Goal: Transaction & Acquisition: Purchase product/service

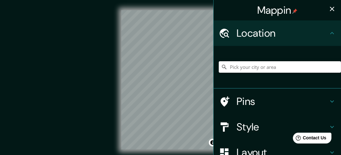
click at [281, 67] on input "Pick your city or area" at bounding box center [280, 66] width 122 height 11
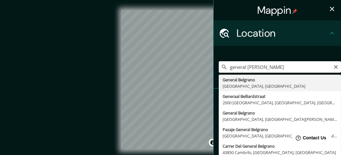
type input "General Belgrano, [GEOGRAPHIC_DATA], [GEOGRAPHIC_DATA]"
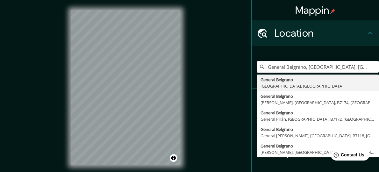
click at [223, 61] on div "© Mapbox © OpenStreetMap Improve this map" at bounding box center [125, 87] width 341 height 155
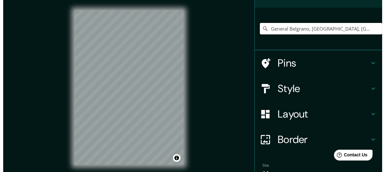
scroll to position [43, 0]
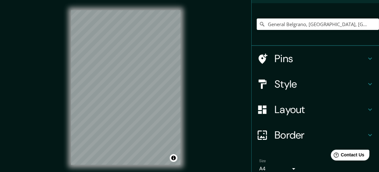
click at [287, 154] on body "Mappin Location [GEOGRAPHIC_DATA], [GEOGRAPHIC_DATA], [GEOGRAPHIC_DATA] [GEOGRA…" at bounding box center [189, 86] width 379 height 172
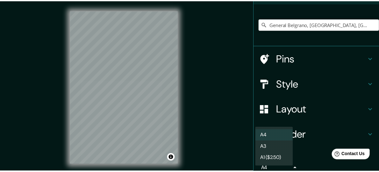
scroll to position [45, 0]
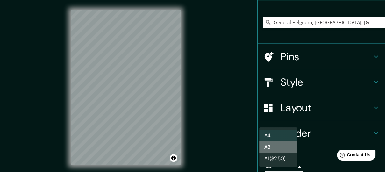
click at [280, 149] on li "A3" at bounding box center [278, 146] width 38 height 11
type input "a4"
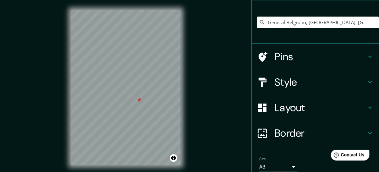
click at [139, 101] on div at bounding box center [138, 99] width 5 height 5
click at [297, 81] on h4 "Style" at bounding box center [320, 82] width 92 height 13
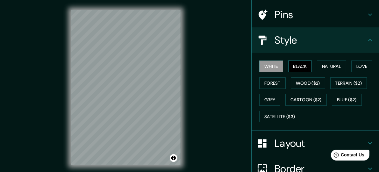
click at [296, 66] on button "Black" at bounding box center [300, 66] width 24 height 12
click at [318, 67] on button "Natural" at bounding box center [331, 66] width 29 height 12
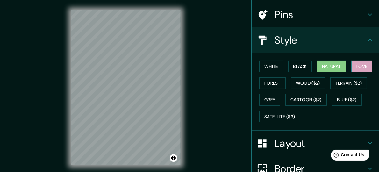
click at [346, 64] on button "Love" at bounding box center [361, 66] width 21 height 12
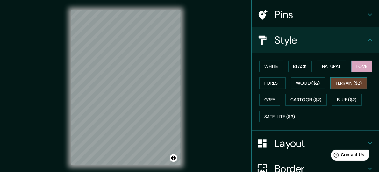
click at [341, 81] on button "Terrain ($2)" at bounding box center [348, 83] width 37 height 12
click at [261, 102] on button "Grey" at bounding box center [269, 100] width 21 height 12
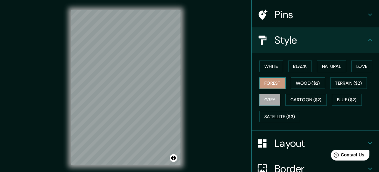
click at [277, 79] on button "Forest" at bounding box center [272, 83] width 26 height 12
click at [296, 68] on button "Black" at bounding box center [300, 66] width 24 height 12
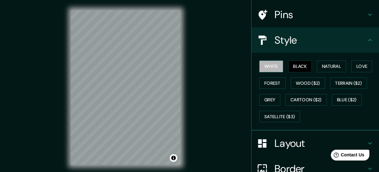
click at [271, 68] on button "White" at bounding box center [271, 66] width 24 height 12
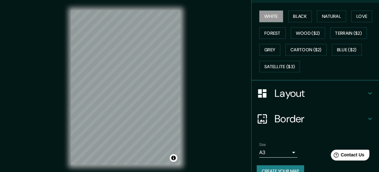
scroll to position [107, 0]
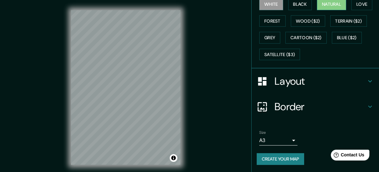
click at [338, 3] on button "Natural" at bounding box center [331, 4] width 29 height 12
click at [272, 3] on button "White" at bounding box center [271, 4] width 24 height 12
click at [275, 81] on h4 "Layout" at bounding box center [320, 81] width 92 height 13
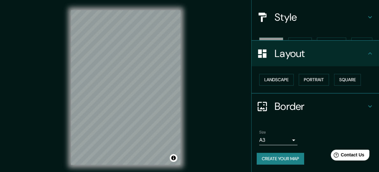
scroll to position [57, 0]
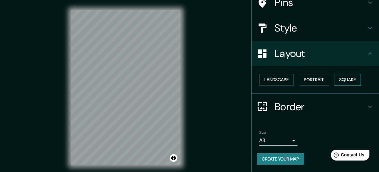
click at [346, 77] on button "Square" at bounding box center [347, 80] width 27 height 12
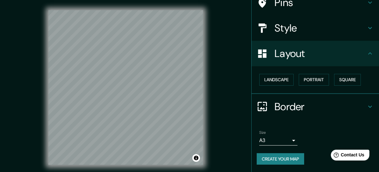
click at [284, 108] on h4 "Border" at bounding box center [320, 106] width 92 height 13
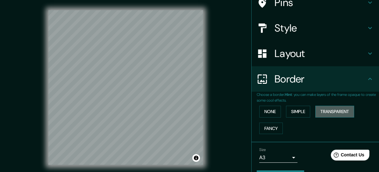
click at [336, 113] on button "Transparent" at bounding box center [334, 112] width 39 height 12
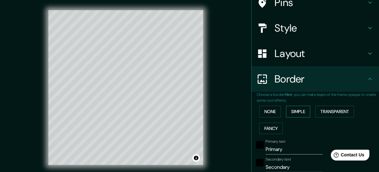
click at [300, 112] on button "Simple" at bounding box center [298, 112] width 24 height 12
click at [263, 113] on button "None" at bounding box center [270, 112] width 22 height 12
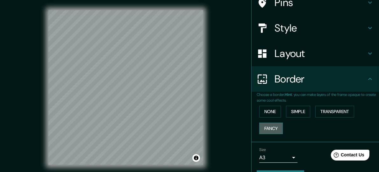
click at [268, 127] on button "Fancy" at bounding box center [271, 129] width 24 height 12
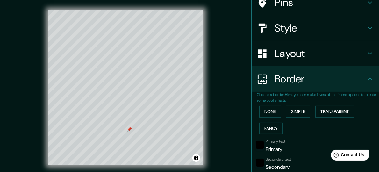
click at [129, 130] on div at bounding box center [129, 129] width 5 height 5
click at [281, 54] on h4 "Layout" at bounding box center [320, 53] width 92 height 13
type input "194"
type input "39"
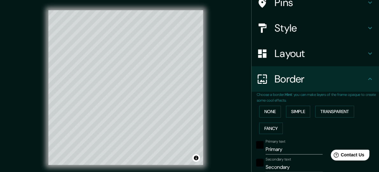
type input "19"
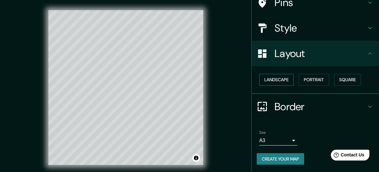
click at [277, 79] on button "Landscape" at bounding box center [276, 80] width 34 height 12
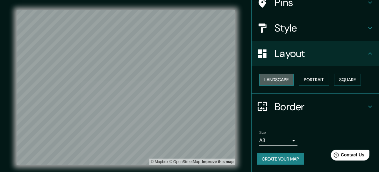
click at [277, 79] on button "Landscape" at bounding box center [276, 80] width 34 height 12
click at [309, 81] on button "Portrait" at bounding box center [313, 80] width 30 height 12
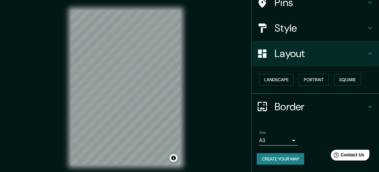
click at [287, 105] on h4 "Border" at bounding box center [320, 106] width 92 height 13
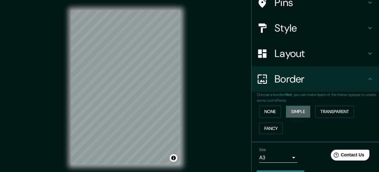
click at [290, 113] on button "Simple" at bounding box center [298, 112] width 24 height 12
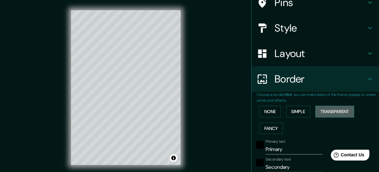
click at [328, 110] on button "Transparent" at bounding box center [334, 112] width 39 height 12
click at [272, 128] on button "Fancy" at bounding box center [271, 129] width 24 height 12
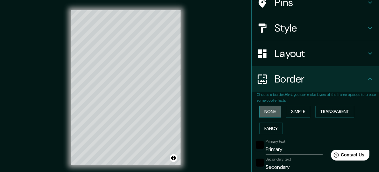
click at [265, 113] on button "None" at bounding box center [270, 112] width 22 height 12
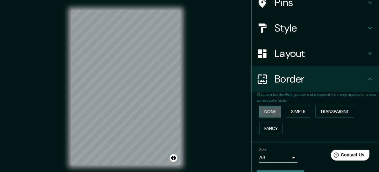
click at [265, 113] on button "None" at bounding box center [270, 112] width 22 height 12
click at [289, 113] on button "Simple" at bounding box center [298, 112] width 24 height 12
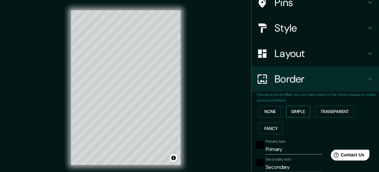
click at [289, 113] on button "Simple" at bounding box center [298, 112] width 24 height 12
type input "138"
type input "28"
click at [265, 111] on button "None" at bounding box center [270, 112] width 22 height 12
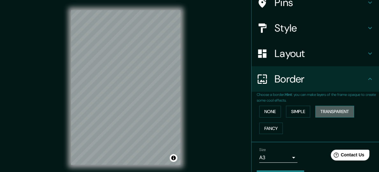
click at [325, 112] on button "Transparent" at bounding box center [334, 112] width 39 height 12
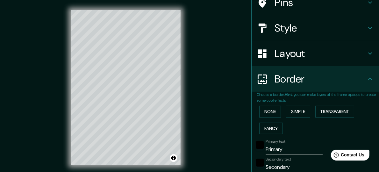
click at [265, 148] on input "Primary" at bounding box center [293, 149] width 57 height 10
click at [169, 147] on div "Mappin Location [GEOGRAPHIC_DATA], [GEOGRAPHIC_DATA], [GEOGRAPHIC_DATA] [GEOGRA…" at bounding box center [189, 92] width 379 height 185
type input "G"
type input "165"
type input "28"
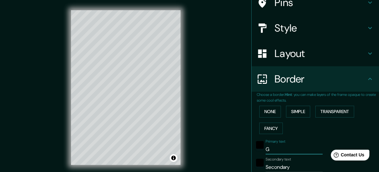
type input "GE"
type input "165"
type input "28"
type input "GENE"
type input "165"
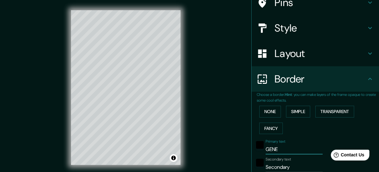
type input "28"
type input "GENERAL"
type input "165"
type input "28"
type input "GENERAL B"
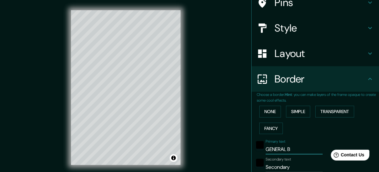
type input "165"
type input "28"
type input "GENERAL BE"
type input "165"
type input "28"
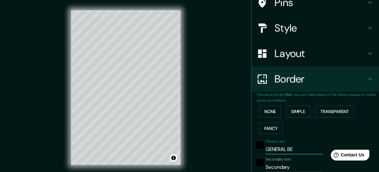
type input "GENERAL [PERSON_NAME]"
type input "165"
type input "28"
type input "GENERAL [PERSON_NAME]"
type input "165"
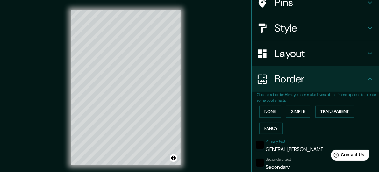
type input "28"
type input "GENERAL [PERSON_NAME]"
type input "165"
type input "28"
drag, startPoint x: 282, startPoint y: 151, endPoint x: 218, endPoint y: 160, distance: 64.6
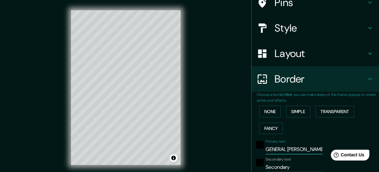
click at [218, 154] on div "Mappin Location [GEOGRAPHIC_DATA], [GEOGRAPHIC_DATA], [GEOGRAPHIC_DATA] [GEOGRA…" at bounding box center [189, 92] width 379 height 185
type input "G"
type input "165"
type input "28"
type input "GR"
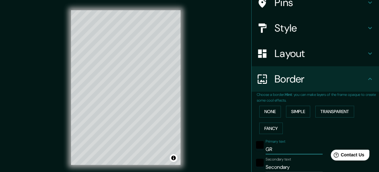
type input "165"
type input "28"
type input "GRA"
type input "165"
type input "28"
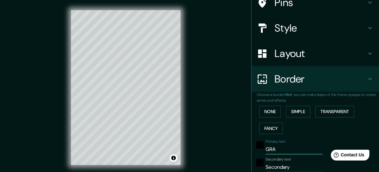
type input "GRAL"
type input "165"
type input "28"
type input "GRAL-"
type input "165"
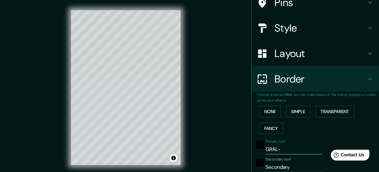
type input "28"
type input "GRAL"
type input "165"
type input "28"
type input "GRAL,"
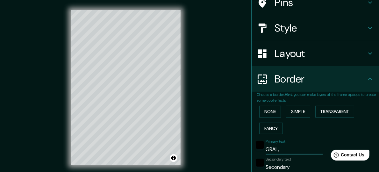
type input "165"
type input "28"
type input "GRAL"
type input "165"
type input "28"
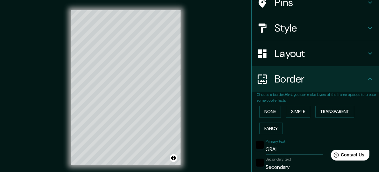
type input "GRAL."
type input "165"
type input "28"
type input "GRAL."
type input "165"
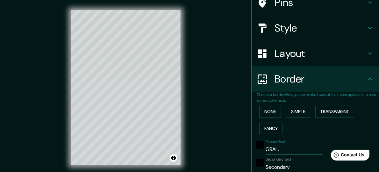
type input "28"
type input "GRAL. B"
type input "165"
type input "28"
type input "GRAL. BE"
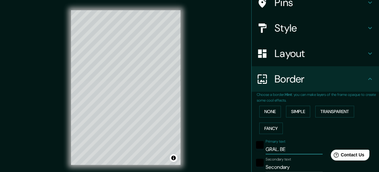
type input "165"
type input "28"
type input "GRAL. [GEOGRAPHIC_DATA]"
type input "165"
type input "28"
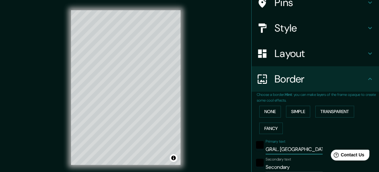
type input "GRAL. [GEOGRAPHIC_DATA]"
type input "165"
type input "28"
type input "GRAL. [GEOGRAPHIC_DATA]"
type input "165"
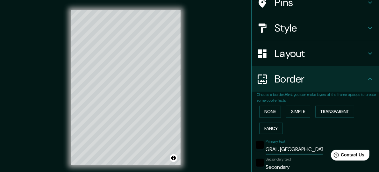
type input "28"
type input "GRAL. [GEOGRAPHIC_DATA]"
type input "165"
type input "28"
type input "GRAL. [GEOGRAPHIC_DATA]"
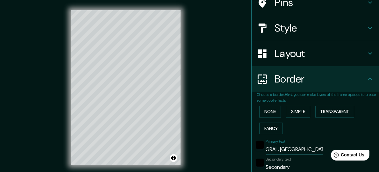
type input "165"
type input "28"
type input "GRAL. [GEOGRAPHIC_DATA]"
type input "165"
type input "28"
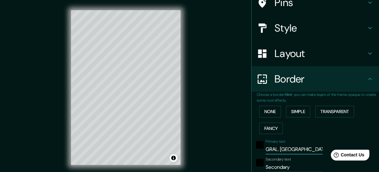
type input "GRAL. [GEOGRAPHIC_DATA]"
type input "165"
type input "28"
type input "GRAL. [GEOGRAPHIC_DATA]"
type input "165"
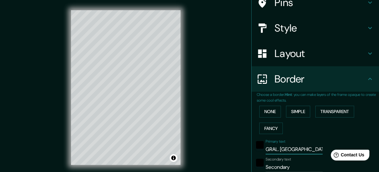
type input "28"
type input "GRAL. BE"
type input "165"
type input "28"
type input "GRAL. B"
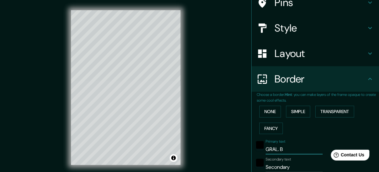
type input "165"
type input "28"
type input "GRAL."
type input "165"
type input "28"
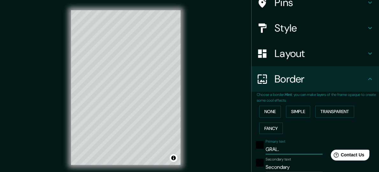
type input "GRAL."
type input "165"
type input "28"
type input "GRAL"
type input "165"
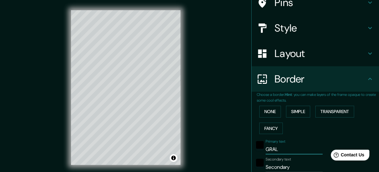
type input "28"
type input "GRA"
type input "165"
type input "28"
type input "GR"
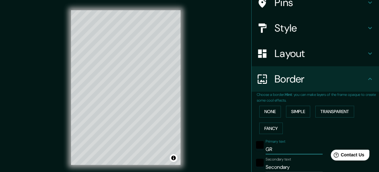
type input "165"
type input "28"
type input "G"
type input "165"
type input "28"
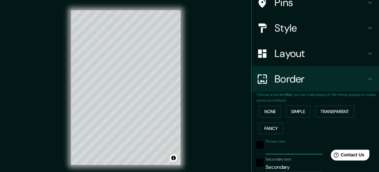
type input "165"
type input "28"
type input "G"
type input "165"
type input "28"
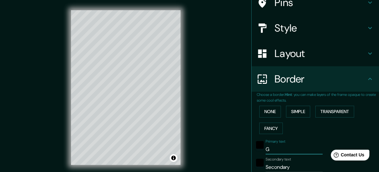
type input "G."
type input "165"
type input "28"
type input "G."
type input "165"
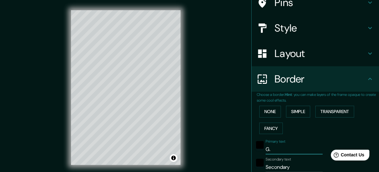
type input "28"
type input "G. B"
type input "165"
type input "28"
type input "G. BR"
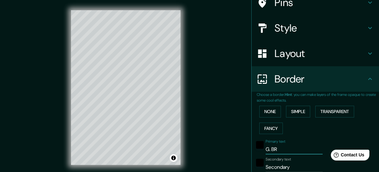
type input "165"
type input "28"
type input "G. B"
type input "165"
type input "28"
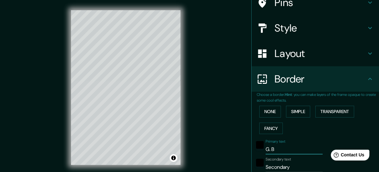
type input "G. BE"
type input "165"
type input "28"
type input "[PERSON_NAME]"
type input "165"
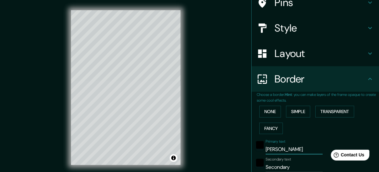
type input "28"
type input "G. BE"
type input "165"
type input "28"
type input "G. BEL"
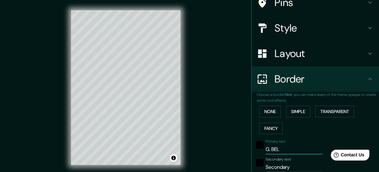
type input "165"
type input "28"
type input "G. BELG"
type input "165"
type input "28"
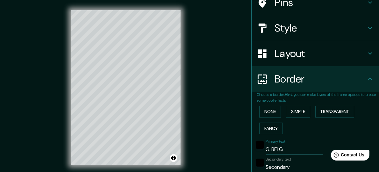
type input "G. BELGR"
type input "165"
type input "28"
type input "G. BELGRA"
type input "165"
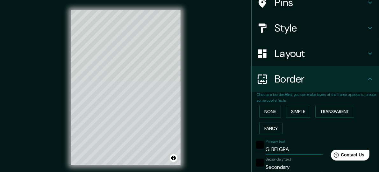
type input "28"
type input "[PERSON_NAME]"
type input "165"
type input "28"
type input "[PERSON_NAME]"
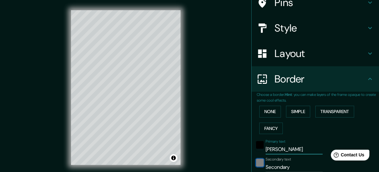
click at [256, 154] on div "black" at bounding box center [260, 163] width 8 height 8
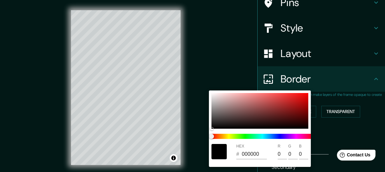
click at [346, 133] on div at bounding box center [192, 86] width 385 height 172
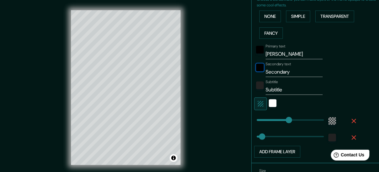
scroll to position [163, 0]
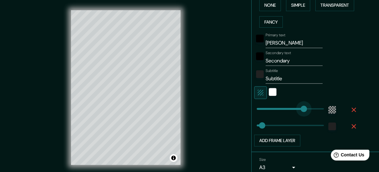
type input "251"
drag, startPoint x: 284, startPoint y: 109, endPoint x: 299, endPoint y: 105, distance: 16.0
type input "28"
type input "187"
drag, startPoint x: 299, startPoint y: 106, endPoint x: 287, endPoint y: 108, distance: 12.3
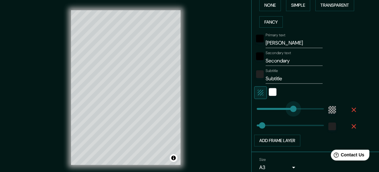
type input "28"
type input "272"
drag, startPoint x: 287, startPoint y: 106, endPoint x: 304, endPoint y: 105, distance: 16.3
type input "28"
type input "179"
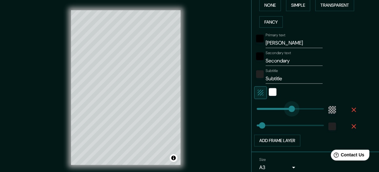
drag, startPoint x: 304, startPoint y: 105, endPoint x: 285, endPoint y: 109, distance: 18.5
type input "28"
type input "100"
drag, startPoint x: 285, startPoint y: 109, endPoint x: 270, endPoint y: 111, distance: 15.4
type input "28"
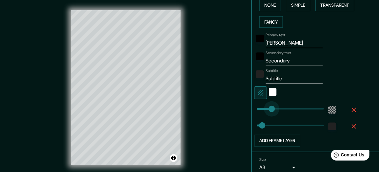
type input "68"
drag, startPoint x: 269, startPoint y: 111, endPoint x: 264, endPoint y: 111, distance: 5.1
type input "28"
type input "32"
drag, startPoint x: 263, startPoint y: 109, endPoint x: 257, endPoint y: 110, distance: 6.7
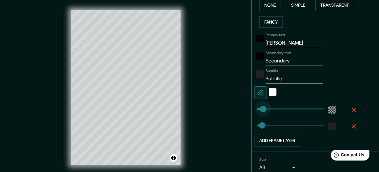
type input "28"
type input "20"
type input "187"
drag, startPoint x: 256, startPoint y: 125, endPoint x: 287, endPoint y: 124, distance: 30.6
type input "45"
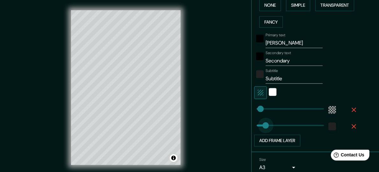
drag, startPoint x: 287, startPoint y: 124, endPoint x: 259, endPoint y: 123, distance: 27.7
type input "12"
drag, startPoint x: 259, startPoint y: 123, endPoint x: 253, endPoint y: 123, distance: 6.4
type input "14"
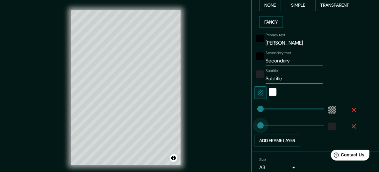
type input "28"
type input "17"
click at [328, 125] on div "color-222222" at bounding box center [332, 127] width 8 height 8
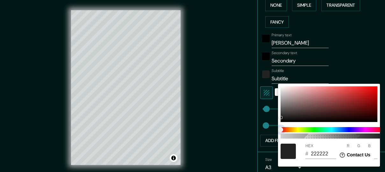
click at [336, 129] on span at bounding box center [331, 129] width 102 height 5
type input "212121"
type input "33"
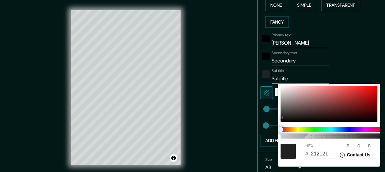
click at [335, 131] on span at bounding box center [331, 129] width 102 height 5
click at [332, 130] on span at bounding box center [331, 129] width 102 height 5
drag, startPoint x: 296, startPoint y: 128, endPoint x: 284, endPoint y: 128, distance: 12.1
click at [307, 128] on span at bounding box center [331, 129] width 102 height 5
drag, startPoint x: 281, startPoint y: 128, endPoint x: 301, endPoint y: 129, distance: 20.0
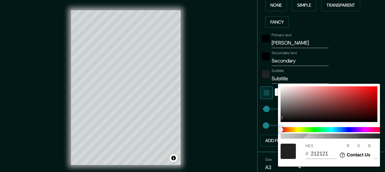
click at [301, 129] on span at bounding box center [331, 129] width 102 height 5
drag, startPoint x: 280, startPoint y: 115, endPoint x: 308, endPoint y: 114, distance: 28.3
click at [308, 114] on div "100 HEX # 212121 R 33 G 33 B 33" at bounding box center [329, 125] width 102 height 83
type input "352626"
type input "53"
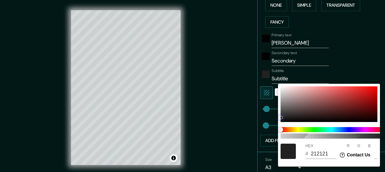
type input "38"
click at [331, 129] on span at bounding box center [331, 129] width 102 height 5
type input "273635"
type input "39"
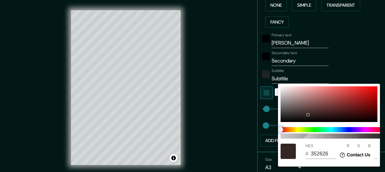
type input "54"
type input "53"
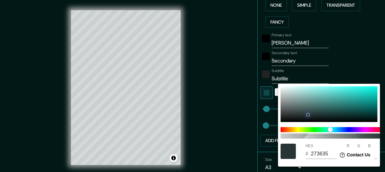
click at [335, 87] on div at bounding box center [328, 104] width 97 height 36
type input "6CFDF3"
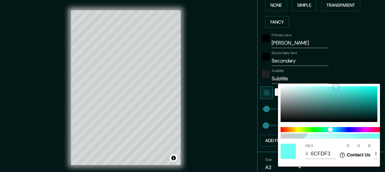
click at [346, 90] on div at bounding box center [328, 104] width 97 height 36
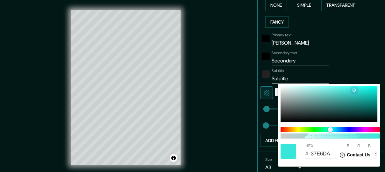
click at [342, 107] on div at bounding box center [328, 104] width 97 height 36
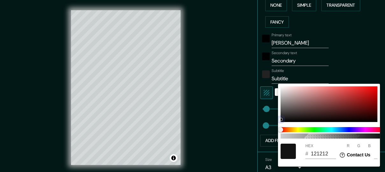
drag, startPoint x: 285, startPoint y: 119, endPoint x: 276, endPoint y: 121, distance: 9.9
click at [276, 121] on div "100 HEX # 121212 R 18 G 18 B 18" at bounding box center [192, 86] width 385 height 172
drag, startPoint x: 281, startPoint y: 119, endPoint x: 281, endPoint y: 129, distance: 9.2
click at [281, 129] on div "100 HEX # 0E0E0E R 14 G 14 B 14" at bounding box center [329, 125] width 102 height 83
click at [232, 126] on div at bounding box center [192, 86] width 385 height 172
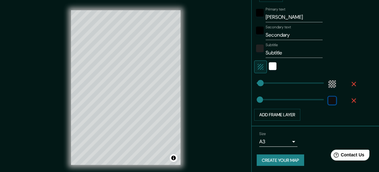
scroll to position [190, 0]
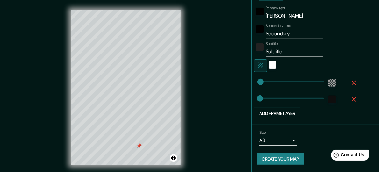
click at [139, 146] on div at bounding box center [139, 145] width 5 height 5
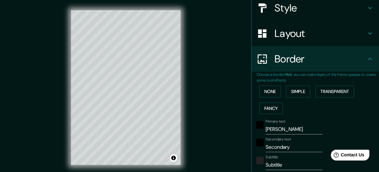
scroll to position [84, 0]
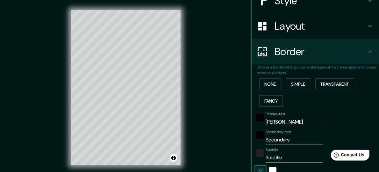
click at [346, 49] on h4 "Border" at bounding box center [320, 51] width 92 height 13
click at [260, 99] on button "Fancy" at bounding box center [271, 101] width 24 height 12
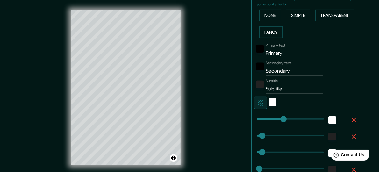
scroll to position [159, 0]
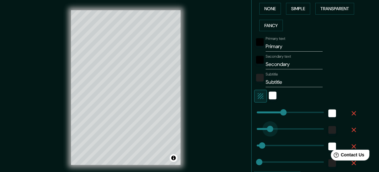
drag, startPoint x: 259, startPoint y: 129, endPoint x: 264, endPoint y: 128, distance: 5.6
drag, startPoint x: 264, startPoint y: 128, endPoint x: 257, endPoint y: 128, distance: 6.4
drag, startPoint x: 256, startPoint y: 142, endPoint x: 267, endPoint y: 141, distance: 10.2
drag, startPoint x: 264, startPoint y: 142, endPoint x: 256, endPoint y: 143, distance: 8.0
drag, startPoint x: 257, startPoint y: 129, endPoint x: 291, endPoint y: 127, distance: 33.8
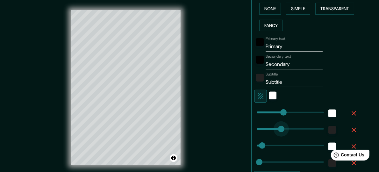
drag, startPoint x: 291, startPoint y: 127, endPoint x: 275, endPoint y: 130, distance: 15.8
drag, startPoint x: 275, startPoint y: 129, endPoint x: 260, endPoint y: 128, distance: 15.3
drag, startPoint x: 259, startPoint y: 126, endPoint x: 253, endPoint y: 126, distance: 6.7
drag, startPoint x: 278, startPoint y: 112, endPoint x: 272, endPoint y: 113, distance: 6.5
drag, startPoint x: 271, startPoint y: 113, endPoint x: 264, endPoint y: 112, distance: 7.1
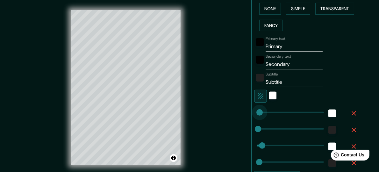
drag, startPoint x: 264, startPoint y: 112, endPoint x: 253, endPoint y: 111, distance: 10.8
drag, startPoint x: 256, startPoint y: 146, endPoint x: 261, endPoint y: 145, distance: 4.2
drag, startPoint x: 261, startPoint y: 145, endPoint x: 253, endPoint y: 146, distance: 7.7
drag, startPoint x: 256, startPoint y: 128, endPoint x: 259, endPoint y: 128, distance: 3.2
click at [328, 112] on div "white" at bounding box center [332, 113] width 8 height 8
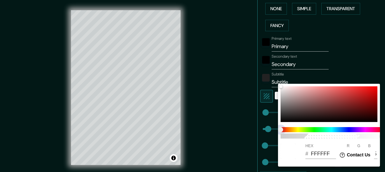
click at [322, 130] on span at bounding box center [331, 129] width 102 height 5
click at [330, 129] on span at bounding box center [331, 129] width 102 height 5
click at [322, 116] on div at bounding box center [328, 104] width 97 height 36
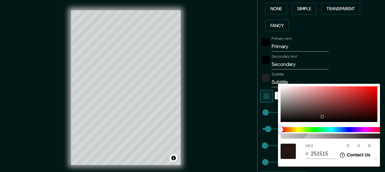
click at [330, 127] on span at bounding box center [331, 129] width 102 height 5
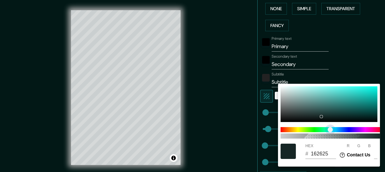
click at [333, 128] on span "color slider" at bounding box center [329, 129] width 5 height 5
click at [343, 86] on div at bounding box center [328, 104] width 97 height 36
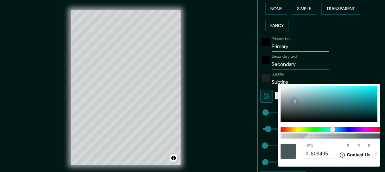
drag, startPoint x: 299, startPoint y: 111, endPoint x: 262, endPoint y: 58, distance: 64.4
click at [262, 58] on div "100 HEX # 809495 R 128 G 148 B 149" at bounding box center [192, 86] width 385 height 172
click at [225, 67] on div at bounding box center [192, 86] width 385 height 172
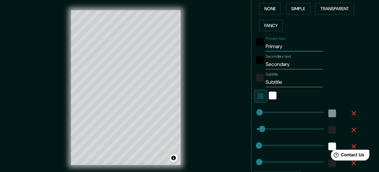
drag, startPoint x: 279, startPoint y: 46, endPoint x: 238, endPoint y: 47, distance: 40.4
click at [238, 47] on div "Mappin Location [GEOGRAPHIC_DATA], [GEOGRAPHIC_DATA], [GEOGRAPHIC_DATA] [GEOGRA…" at bounding box center [189, 92] width 379 height 185
drag, startPoint x: 285, startPoint y: 67, endPoint x: 246, endPoint y: 69, distance: 39.6
click at [251, 70] on div "Choose a border. Hint : you can make layers of the frame opaque to create some …" at bounding box center [314, 89] width 127 height 200
drag, startPoint x: 279, startPoint y: 84, endPoint x: 242, endPoint y: 87, distance: 37.3
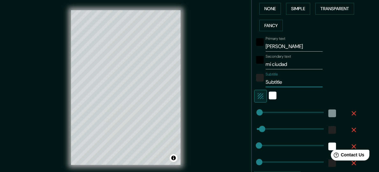
click at [242, 87] on div "Mappin Location [GEOGRAPHIC_DATA], [GEOGRAPHIC_DATA], [GEOGRAPHIC_DATA] [GEOGRA…" at bounding box center [189, 92] width 379 height 185
click at [328, 131] on div "color-222222" at bounding box center [332, 130] width 8 height 8
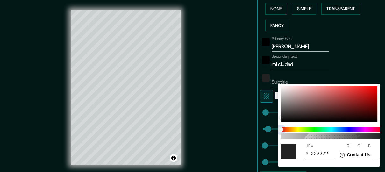
click at [327, 130] on span at bounding box center [331, 129] width 102 height 5
click at [336, 45] on div at bounding box center [192, 86] width 385 height 172
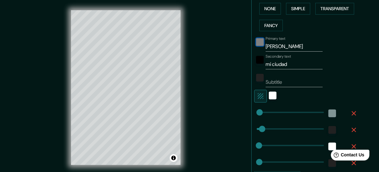
click at [256, 42] on div "black" at bounding box center [260, 42] width 8 height 8
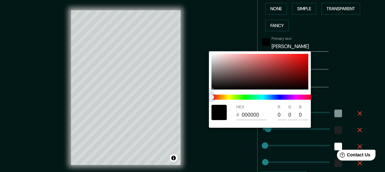
click at [257, 97] on span at bounding box center [262, 97] width 102 height 5
click at [265, 96] on span at bounding box center [262, 97] width 102 height 5
click at [263, 96] on span at bounding box center [262, 97] width 102 height 5
click at [262, 97] on span at bounding box center [262, 97] width 102 height 5
click at [245, 65] on div at bounding box center [259, 72] width 97 height 36
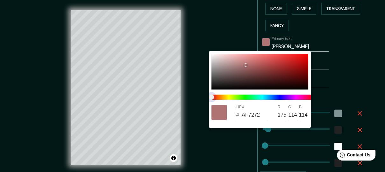
click at [263, 97] on span at bounding box center [262, 97] width 102 height 5
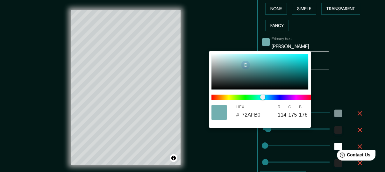
click at [283, 58] on div at bounding box center [259, 72] width 97 height 36
click at [275, 64] on div at bounding box center [259, 72] width 97 height 36
click at [268, 60] on div at bounding box center [259, 72] width 97 height 36
click at [261, 61] on div at bounding box center [259, 72] width 97 height 36
click at [154, 145] on div at bounding box center [192, 86] width 385 height 172
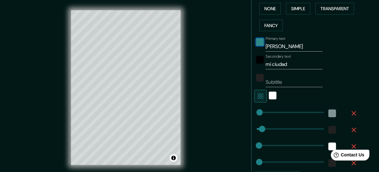
click at [256, 39] on div "color-61C8CA" at bounding box center [260, 42] width 8 height 8
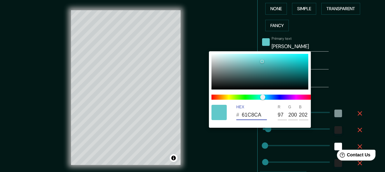
drag, startPoint x: 263, startPoint y: 116, endPoint x: 228, endPoint y: 116, distance: 35.0
click at [228, 116] on div "HEX # 61C8CA R 97 G 200 B 202" at bounding box center [260, 112] width 102 height 20
click at [224, 34] on div at bounding box center [192, 86] width 385 height 172
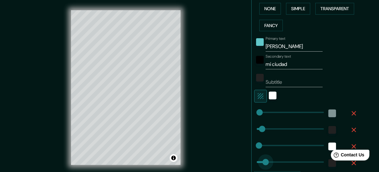
drag, startPoint x: 255, startPoint y: 161, endPoint x: 260, endPoint y: 160, distance: 5.1
drag, startPoint x: 260, startPoint y: 160, endPoint x: 252, endPoint y: 161, distance: 7.7
click at [328, 130] on div "color-212121" at bounding box center [332, 130] width 8 height 8
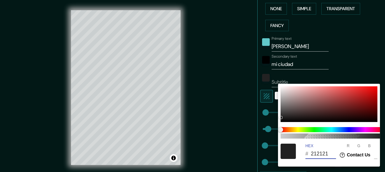
drag, startPoint x: 321, startPoint y: 152, endPoint x: 303, endPoint y: 152, distance: 18.1
click at [303, 152] on div "HEX # 212121 R 33 G 33 B 33" at bounding box center [329, 151] width 102 height 20
paste input "61C8CA"
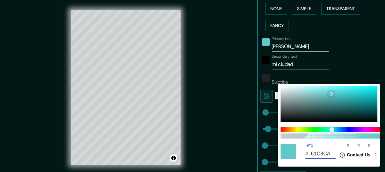
click at [335, 100] on div at bounding box center [328, 104] width 97 height 36
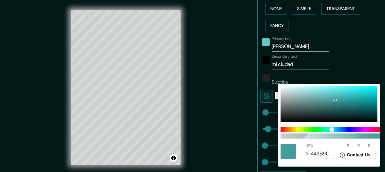
click at [225, 129] on div at bounding box center [192, 86] width 385 height 172
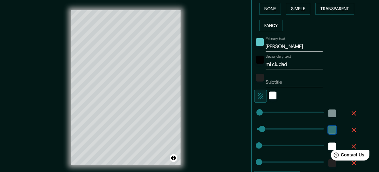
click at [328, 130] on div "color-449B9C" at bounding box center [332, 130] width 8 height 8
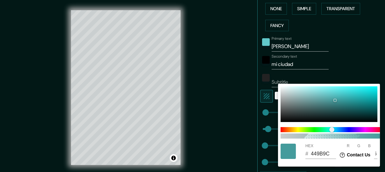
drag, startPoint x: 331, startPoint y: 154, endPoint x: 653, endPoint y: 301, distance: 354.4
click at [328, 154] on html "Help Contact Us" at bounding box center [353, 153] width 50 height 13
drag, startPoint x: 329, startPoint y: 154, endPoint x: 315, endPoint y: 154, distance: 14.0
click at [328, 154] on html "Help Contact Us" at bounding box center [353, 153] width 50 height 13
drag, startPoint x: 328, startPoint y: 153, endPoint x: 322, endPoint y: 154, distance: 5.8
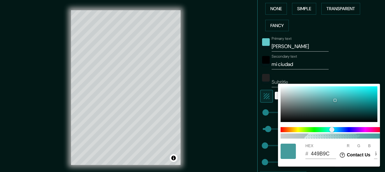
click at [328, 154] on html "Help Contact Us" at bounding box center [353, 153] width 50 height 13
drag, startPoint x: 638, startPoint y: 299, endPoint x: 349, endPoint y: 156, distance: 322.7
click at [320, 153] on input "449B9C" at bounding box center [323, 154] width 25 height 10
drag, startPoint x: 639, startPoint y: 300, endPoint x: 335, endPoint y: 153, distance: 337.8
click at [328, 154] on html "Help Contact Us" at bounding box center [353, 153] width 50 height 13
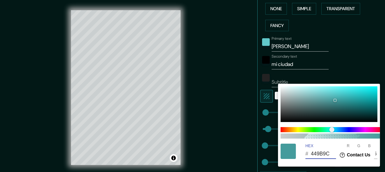
click at [262, 40] on div at bounding box center [192, 86] width 385 height 172
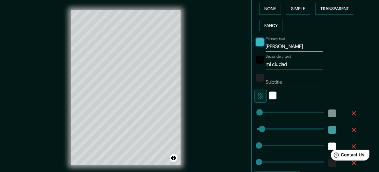
click at [256, 43] on div "color-61C8CA" at bounding box center [260, 42] width 8 height 8
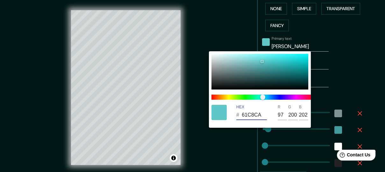
drag, startPoint x: 259, startPoint y: 114, endPoint x: 233, endPoint y: 114, distance: 26.4
click at [233, 114] on div "HEX # 61C8CA R 97 G 200 B 202" at bounding box center [260, 112] width 102 height 20
paste input "000000"
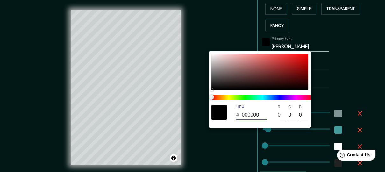
drag, startPoint x: 253, startPoint y: 115, endPoint x: 219, endPoint y: 115, distance: 34.4
click at [219, 115] on div "HEX # 000000 R 0 G 0 B 0" at bounding box center [260, 112] width 102 height 20
click at [264, 96] on span at bounding box center [262, 97] width 102 height 5
click at [260, 97] on span at bounding box center [262, 97] width 102 height 5
click at [265, 68] on div at bounding box center [259, 72] width 97 height 36
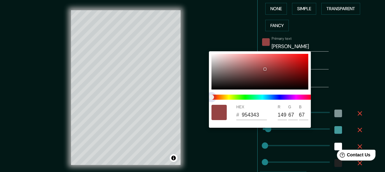
click at [261, 96] on span at bounding box center [262, 97] width 102 height 5
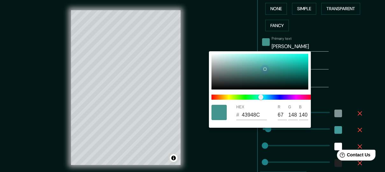
click at [271, 61] on div at bounding box center [259, 72] width 97 height 36
click at [271, 66] on div at bounding box center [259, 72] width 97 height 36
click at [195, 52] on div at bounding box center [192, 86] width 385 height 172
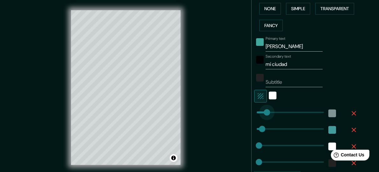
drag, startPoint x: 252, startPoint y: 115, endPoint x: 263, endPoint y: 116, distance: 10.9
drag, startPoint x: 260, startPoint y: 115, endPoint x: 256, endPoint y: 116, distance: 3.6
drag, startPoint x: 256, startPoint y: 127, endPoint x: 261, endPoint y: 128, distance: 5.5
drag, startPoint x: 261, startPoint y: 128, endPoint x: 255, endPoint y: 129, distance: 6.7
drag, startPoint x: 252, startPoint y: 146, endPoint x: 257, endPoint y: 145, distance: 5.2
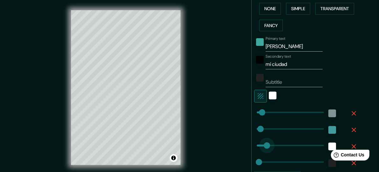
drag, startPoint x: 257, startPoint y: 144, endPoint x: 261, endPoint y: 143, distance: 4.5
click at [269, 96] on div "white" at bounding box center [273, 96] width 8 height 8
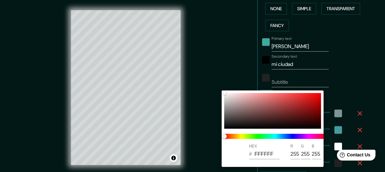
click at [305, 74] on div at bounding box center [192, 86] width 385 height 172
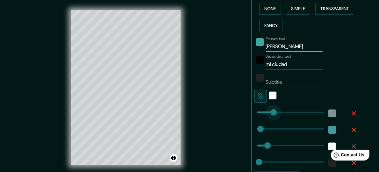
drag, startPoint x: 256, startPoint y: 110, endPoint x: 267, endPoint y: 110, distance: 11.8
drag, startPoint x: 267, startPoint y: 110, endPoint x: 251, endPoint y: 112, distance: 16.3
drag, startPoint x: 252, startPoint y: 112, endPoint x: 256, endPoint y: 114, distance: 4.3
drag, startPoint x: 254, startPoint y: 128, endPoint x: 259, endPoint y: 128, distance: 5.1
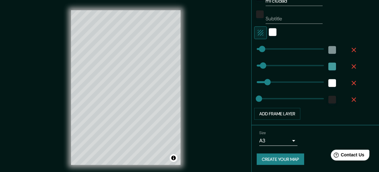
scroll to position [223, 0]
drag, startPoint x: 255, startPoint y: 98, endPoint x: 260, endPoint y: 98, distance: 4.8
drag, startPoint x: 259, startPoint y: 98, endPoint x: 253, endPoint y: 99, distance: 6.1
drag, startPoint x: 253, startPoint y: 99, endPoint x: 257, endPoint y: 99, distance: 4.5
drag, startPoint x: 256, startPoint y: 99, endPoint x: 252, endPoint y: 100, distance: 4.5
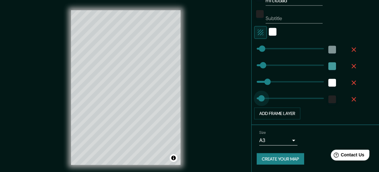
drag, startPoint x: 252, startPoint y: 100, endPoint x: 256, endPoint y: 100, distance: 3.8
click at [256, 32] on icon "button" at bounding box center [260, 33] width 8 height 8
drag, startPoint x: 256, startPoint y: 48, endPoint x: 260, endPoint y: 47, distance: 3.9
drag, startPoint x: 260, startPoint y: 47, endPoint x: 247, endPoint y: 49, distance: 13.2
drag, startPoint x: 250, startPoint y: 48, endPoint x: 255, endPoint y: 47, distance: 5.3
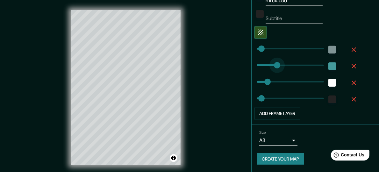
drag, startPoint x: 255, startPoint y: 65, endPoint x: 271, endPoint y: 64, distance: 16.9
drag, startPoint x: 271, startPoint y: 64, endPoint x: 259, endPoint y: 66, distance: 12.8
drag, startPoint x: 259, startPoint y: 66, endPoint x: 255, endPoint y: 66, distance: 4.2
drag, startPoint x: 255, startPoint y: 99, endPoint x: 272, endPoint y: 97, distance: 17.3
drag, startPoint x: 272, startPoint y: 97, endPoint x: 255, endPoint y: 100, distance: 18.0
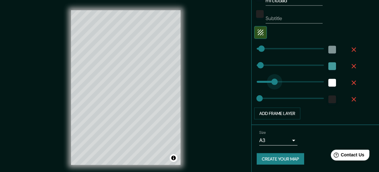
drag, startPoint x: 262, startPoint y: 82, endPoint x: 269, endPoint y: 82, distance: 7.3
drag, startPoint x: 268, startPoint y: 82, endPoint x: 261, endPoint y: 82, distance: 7.3
drag, startPoint x: 261, startPoint y: 82, endPoint x: 257, endPoint y: 82, distance: 3.8
drag, startPoint x: 255, startPoint y: 66, endPoint x: 258, endPoint y: 65, distance: 3.3
drag, startPoint x: 258, startPoint y: 65, endPoint x: 264, endPoint y: 65, distance: 6.7
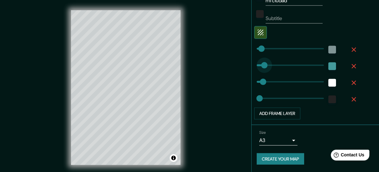
drag, startPoint x: 264, startPoint y: 65, endPoint x: 258, endPoint y: 66, distance: 6.2
drag, startPoint x: 261, startPoint y: 66, endPoint x: 264, endPoint y: 66, distance: 3.5
click at [258, 29] on button "button" at bounding box center [260, 32] width 13 height 13
click at [269, 34] on div "white" at bounding box center [273, 32] width 8 height 8
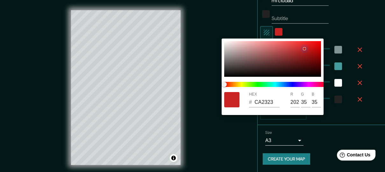
click at [325, 33] on div "HEX # CA2323 R 202 G 35 B 35" at bounding box center [192, 86] width 385 height 172
drag, startPoint x: 207, startPoint y: 33, endPoint x: 199, endPoint y: 32, distance: 7.8
click at [199, 32] on div "HEX # 5E2929 R 94 G 41 B 41" at bounding box center [192, 86] width 385 height 172
drag, startPoint x: 234, startPoint y: 53, endPoint x: 224, endPoint y: 44, distance: 13.3
click at [213, 30] on div "HEX # C6B8B8 R 198 G 184 B 184" at bounding box center [192, 86] width 385 height 172
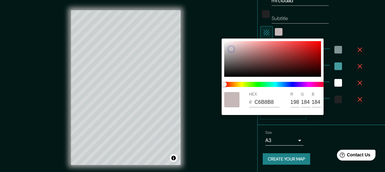
click at [225, 45] on div at bounding box center [272, 59] width 97 height 36
drag, startPoint x: 232, startPoint y: 53, endPoint x: 220, endPoint y: 36, distance: 21.0
click at [217, 33] on div "HEX # AFA2A2 R 175 G 162 B 162" at bounding box center [192, 86] width 385 height 172
drag, startPoint x: 229, startPoint y: 52, endPoint x: 205, endPoint y: 13, distance: 45.5
click at [205, 13] on div "HEX # CCC2C2 R 204 G 194 B 194" at bounding box center [192, 86] width 385 height 172
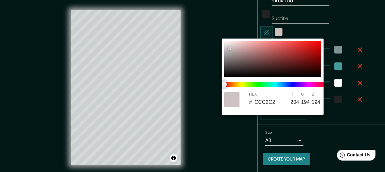
drag, startPoint x: 223, startPoint y: 85, endPoint x: 205, endPoint y: 88, distance: 18.3
click at [216, 85] on div "HEX # CCC2C2 R 204 G 194 B 194" at bounding box center [192, 86] width 385 height 172
click at [205, 88] on div at bounding box center [192, 86] width 385 height 172
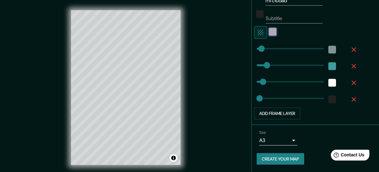
click at [269, 30] on div "color-CCC2C2" at bounding box center [273, 32] width 8 height 8
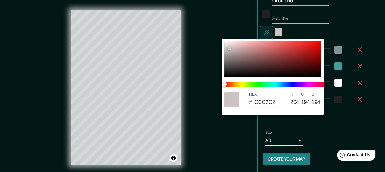
drag, startPoint x: 274, startPoint y: 104, endPoint x: 253, endPoint y: 106, distance: 20.8
click at [253, 106] on div "# CCC2C2" at bounding box center [264, 102] width 31 height 10
drag, startPoint x: 246, startPoint y: 103, endPoint x: 238, endPoint y: 102, distance: 8.3
click at [238, 103] on div "HEX # 000000 R 0 G 0 B 0" at bounding box center [272, 99] width 102 height 20
drag, startPoint x: 271, startPoint y: 102, endPoint x: 253, endPoint y: 107, distance: 18.5
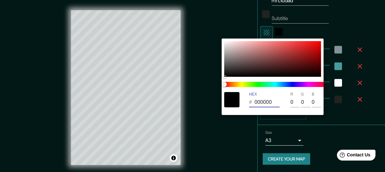
click at [253, 107] on div "# 000000" at bounding box center [264, 102] width 31 height 10
drag, startPoint x: 224, startPoint y: 39, endPoint x: 216, endPoint y: 34, distance: 9.5
click at [216, 34] on div "HEX # B19898 R 177 G 152 B 152" at bounding box center [192, 86] width 385 height 172
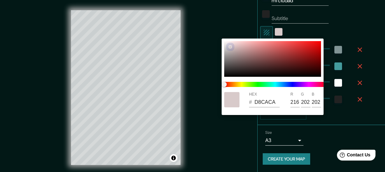
drag, startPoint x: 237, startPoint y: 52, endPoint x: 217, endPoint y: 35, distance: 25.7
click at [217, 35] on div "HEX # D8CACA R 216 G 202 B 202" at bounding box center [192, 86] width 385 height 172
click at [212, 86] on div at bounding box center [192, 86] width 385 height 172
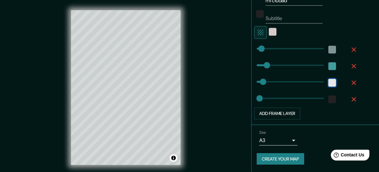
click at [328, 83] on div "white" at bounding box center [332, 83] width 8 height 8
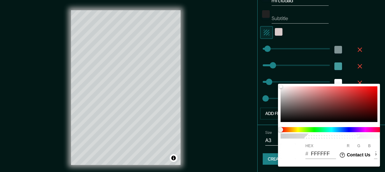
click at [270, 34] on div at bounding box center [192, 86] width 385 height 172
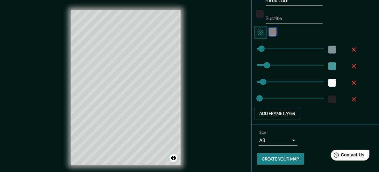
click at [269, 32] on div "color-D8CACA" at bounding box center [273, 32] width 8 height 8
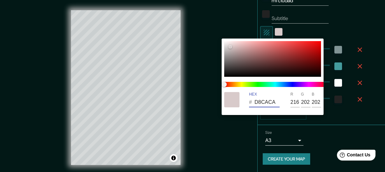
drag, startPoint x: 275, startPoint y: 103, endPoint x: 232, endPoint y: 106, distance: 43.7
click at [232, 106] on div "HEX # D8CACA R 216 G 202 B 202" at bounding box center [272, 99] width 102 height 20
drag, startPoint x: 270, startPoint y: 101, endPoint x: 253, endPoint y: 103, distance: 17.0
click at [253, 103] on div "# 000000" at bounding box center [264, 102] width 31 height 10
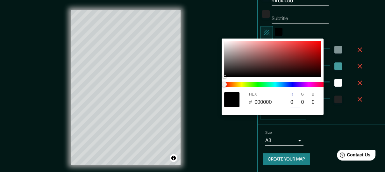
drag, startPoint x: 290, startPoint y: 102, endPoint x: 277, endPoint y: 104, distance: 13.2
click at [277, 104] on div "HEX # 000000 R 0 G 0 B 0" at bounding box center [272, 99] width 102 height 20
drag, startPoint x: 298, startPoint y: 103, endPoint x: 291, endPoint y: 103, distance: 7.3
click at [291, 103] on div "R 100 G 0 B 0" at bounding box center [306, 99] width 32 height 15
click at [300, 102] on div "R 100" at bounding box center [295, 99] width 11 height 15
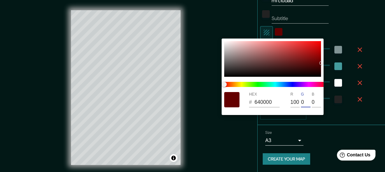
click at [301, 102] on input "0" at bounding box center [305, 102] width 9 height 10
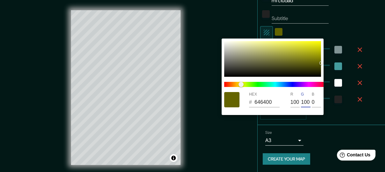
click at [312, 102] on input "0" at bounding box center [316, 102] width 9 height 10
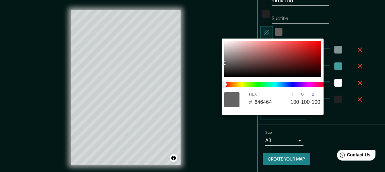
click at [291, 101] on input "100" at bounding box center [294, 102] width 9 height 10
drag, startPoint x: 291, startPoint y: 101, endPoint x: 305, endPoint y: 101, distance: 14.0
click at [319, 102] on div "R 100 G 100 B 100" at bounding box center [306, 99] width 32 height 15
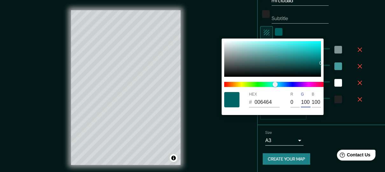
drag, startPoint x: 301, startPoint y: 102, endPoint x: 321, endPoint y: 105, distance: 19.9
click at [321, 105] on div "R 0 G 100 B 100" at bounding box center [306, 99] width 32 height 15
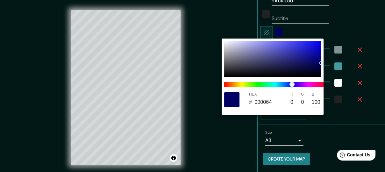
drag, startPoint x: 311, startPoint y: 102, endPoint x: 326, endPoint y: 102, distance: 15.3
click at [326, 102] on div "HEX # 000064 R 0 G 0 B 100" at bounding box center [192, 86] width 385 height 172
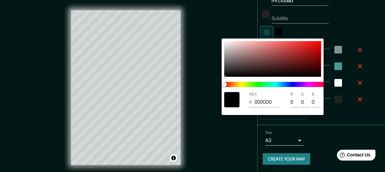
drag, startPoint x: 222, startPoint y: 65, endPoint x: 222, endPoint y: 62, distance: 3.2
click at [222, 62] on div "HEX # 000000 R 0 G 0 B 0" at bounding box center [272, 77] width 102 height 76
drag, startPoint x: 224, startPoint y: 76, endPoint x: 225, endPoint y: 32, distance: 44.6
click at [225, 32] on div "HEX # FFFCFC R 255 G 252 B 252" at bounding box center [192, 86] width 385 height 172
click at [216, 22] on div at bounding box center [192, 86] width 385 height 172
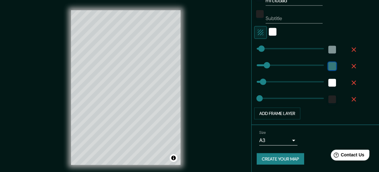
click at [328, 66] on div "color-449B9C" at bounding box center [332, 66] width 8 height 8
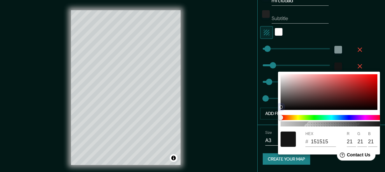
drag, startPoint x: 285, startPoint y: 95, endPoint x: 272, endPoint y: 120, distance: 28.2
click at [273, 120] on div "100 HEX # 151515 R 21 G 21 B 21" at bounding box center [192, 86] width 385 height 172
click at [208, 99] on div at bounding box center [192, 86] width 385 height 172
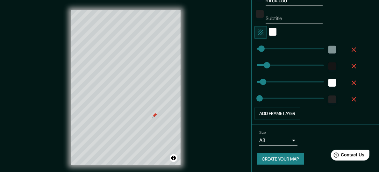
click at [155, 114] on div at bounding box center [154, 115] width 5 height 5
click at [145, 145] on div at bounding box center [145, 145] width 5 height 5
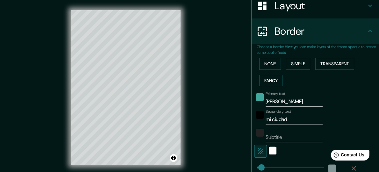
scroll to position [117, 0]
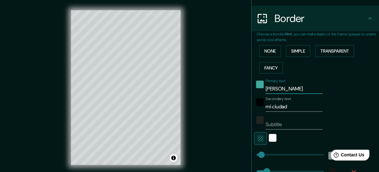
drag, startPoint x: 295, startPoint y: 88, endPoint x: 246, endPoint y: 97, distance: 50.1
click at [251, 97] on div "Choose a border. Hint : you can make layers of the frame opaque to create some …" at bounding box center [314, 131] width 127 height 200
drag, startPoint x: 277, startPoint y: 108, endPoint x: 257, endPoint y: 113, distance: 20.0
click at [257, 113] on div "Primary text General Secondary text mi ciudad Subtitle Add frame layer" at bounding box center [307, 150] width 102 height 149
click at [279, 89] on input "General" at bounding box center [293, 89] width 57 height 10
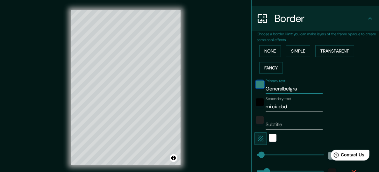
click at [256, 85] on div "color-40A89D" at bounding box center [260, 85] width 8 height 8
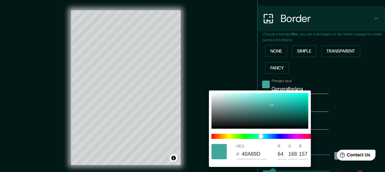
click at [346, 97] on div at bounding box center [192, 86] width 385 height 172
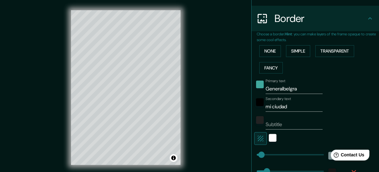
click at [287, 90] on input "Generalbelgra" at bounding box center [293, 89] width 57 height 10
click at [286, 88] on input "Generalbelgra" at bounding box center [293, 89] width 57 height 10
click at [285, 88] on input "Generalbelgra" at bounding box center [293, 89] width 57 height 10
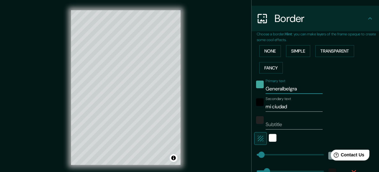
drag, startPoint x: 292, startPoint y: 89, endPoint x: 260, endPoint y: 94, distance: 32.1
click at [260, 94] on div "Primary text Generalbelgra Secondary text mi ciudad Subtitle Add frame layer" at bounding box center [307, 150] width 102 height 149
drag, startPoint x: 285, startPoint y: 93, endPoint x: 252, endPoint y: 96, distance: 33.6
click at [256, 96] on div "Primary text [PERSON_NAME][GEOGRAPHIC_DATA] text mi ciudad Subtitle Add frame l…" at bounding box center [307, 150] width 102 height 149
click at [154, 119] on div at bounding box center [152, 117] width 5 height 5
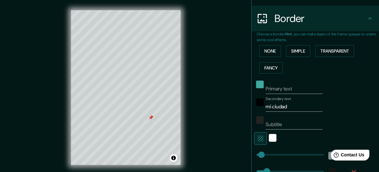
click at [150, 117] on div at bounding box center [150, 117] width 5 height 5
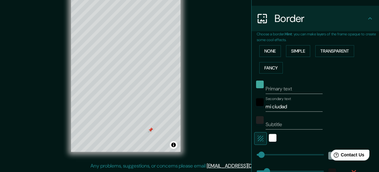
click at [150, 130] on div at bounding box center [150, 129] width 5 height 5
drag, startPoint x: 256, startPoint y: 153, endPoint x: 253, endPoint y: 154, distance: 3.2
drag, startPoint x: 255, startPoint y: 154, endPoint x: 258, endPoint y: 153, distance: 3.2
drag, startPoint x: 257, startPoint y: 153, endPoint x: 250, endPoint y: 155, distance: 6.5
click at [253, 154] on span at bounding box center [256, 154] width 6 height 6
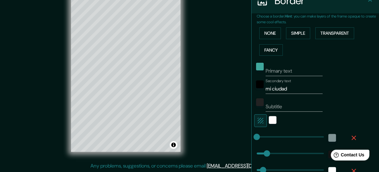
scroll to position [152, 0]
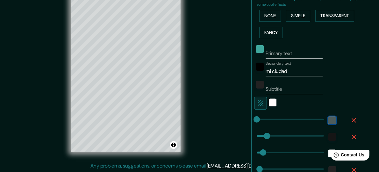
click at [328, 120] on div "color-809495" at bounding box center [332, 120] width 8 height 8
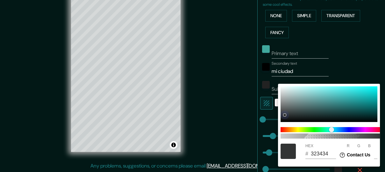
drag, startPoint x: 286, startPoint y: 114, endPoint x: 271, endPoint y: 131, distance: 22.3
click at [271, 131] on div "100 HEX # 323434 R 50 G 52 B 52" at bounding box center [192, 86] width 385 height 172
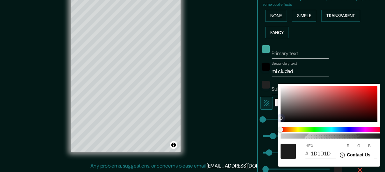
drag, startPoint x: 284, startPoint y: 115, endPoint x: 272, endPoint y: 154, distance: 40.2
click at [272, 154] on div "100 HEX # 1D1D1D R 29 G 29 B 29" at bounding box center [192, 86] width 385 height 172
drag, startPoint x: 281, startPoint y: 118, endPoint x: 279, endPoint y: 143, distance: 24.9
click at [279, 143] on div "100 HEX # 040404 R 4 G 4 B 4" at bounding box center [329, 125] width 102 height 83
click at [228, 122] on div at bounding box center [192, 86] width 385 height 172
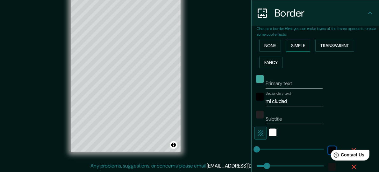
scroll to position [117, 0]
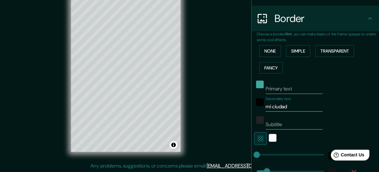
drag, startPoint x: 288, startPoint y: 107, endPoint x: 246, endPoint y: 110, distance: 42.4
click at [251, 110] on div "Choose a border. Hint : you can make layers of the frame opaque to create some …" at bounding box center [314, 131] width 127 height 200
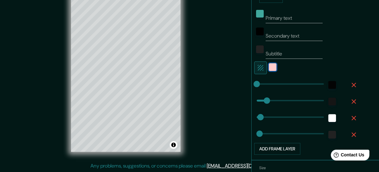
click at [269, 66] on div "color-FFFCFC" at bounding box center [273, 67] width 8 height 8
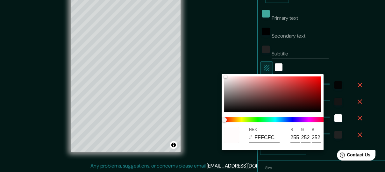
click at [319, 65] on div at bounding box center [192, 86] width 385 height 172
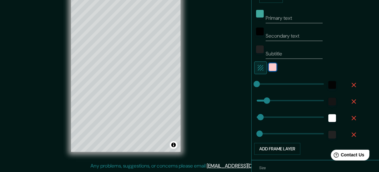
click at [269, 67] on div "color-FFFCFC" at bounding box center [273, 67] width 8 height 8
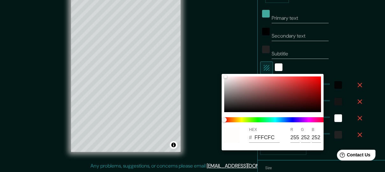
click at [298, 68] on div at bounding box center [192, 86] width 385 height 172
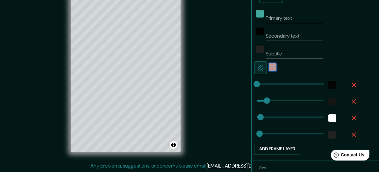
click at [269, 67] on div "color-FFFCFC" at bounding box center [273, 67] width 8 height 8
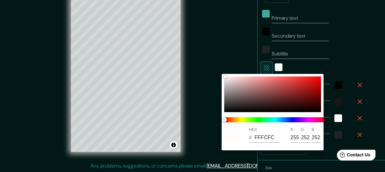
click at [198, 123] on div at bounding box center [192, 86] width 385 height 172
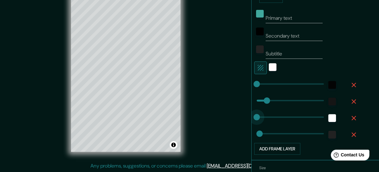
drag, startPoint x: 253, startPoint y: 117, endPoint x: 247, endPoint y: 118, distance: 5.8
drag, startPoint x: 245, startPoint y: 116, endPoint x: 250, endPoint y: 115, distance: 5.2
click at [253, 115] on span at bounding box center [256, 117] width 6 height 6
drag, startPoint x: 256, startPoint y: 116, endPoint x: 242, endPoint y: 117, distance: 14.4
drag, startPoint x: 251, startPoint y: 117, endPoint x: 263, endPoint y: 116, distance: 11.8
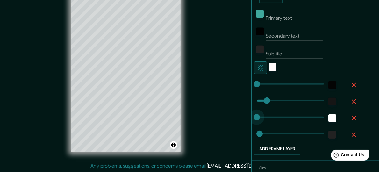
drag, startPoint x: 263, startPoint y: 116, endPoint x: 237, endPoint y: 117, distance: 26.4
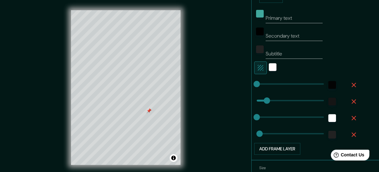
click at [150, 110] on div at bounding box center [148, 110] width 5 height 5
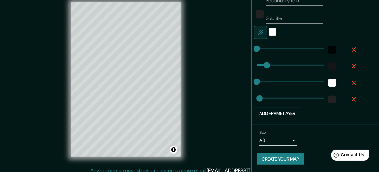
scroll to position [13, 0]
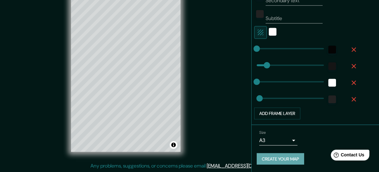
click at [265, 154] on button "Create your map" at bounding box center [279, 159] width 47 height 12
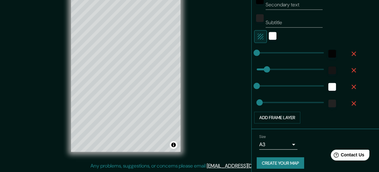
scroll to position [223, 0]
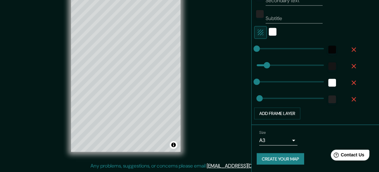
click at [281, 154] on button "Create your map" at bounding box center [279, 159] width 47 height 12
click at [272, 154] on button "Create your map" at bounding box center [279, 159] width 47 height 12
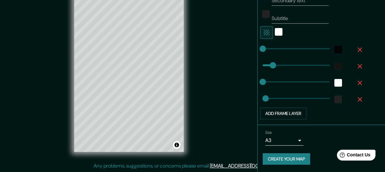
click at [287, 141] on body "Mappin Location [GEOGRAPHIC_DATA], [GEOGRAPHIC_DATA], [GEOGRAPHIC_DATA] [GEOGRA…" at bounding box center [192, 73] width 385 height 172
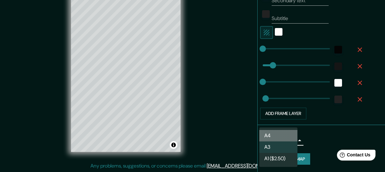
click at [279, 135] on li "A4" at bounding box center [278, 135] width 38 height 11
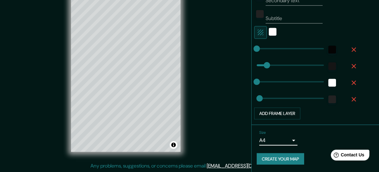
click at [287, 154] on button "Create your map" at bounding box center [279, 159] width 47 height 12
click at [173, 146] on button "Toggle attribution" at bounding box center [174, 145] width 8 height 8
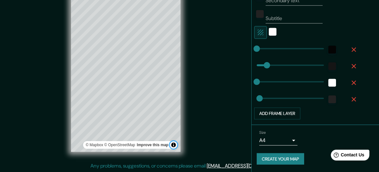
click at [173, 146] on button "Toggle attribution" at bounding box center [174, 145] width 8 height 8
click at [174, 145] on button "Toggle attribution" at bounding box center [174, 145] width 8 height 8
click at [237, 154] on link "[EMAIL_ADDRESS][DOMAIN_NAME]" at bounding box center [246, 165] width 79 height 7
click at [235, 154] on link "[EMAIL_ADDRESS][DOMAIN_NAME]" at bounding box center [246, 165] width 79 height 7
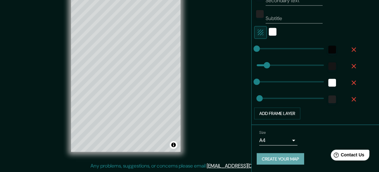
click at [274, 154] on button "Create your map" at bounding box center [279, 159] width 47 height 12
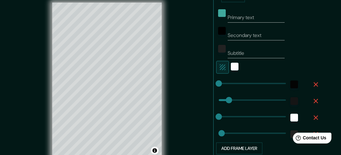
scroll to position [188, 0]
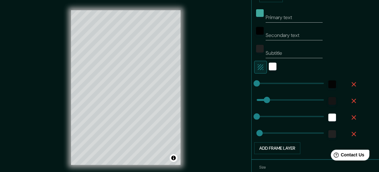
click at [217, 112] on div "© Mapbox © OpenStreetMap Improve this map" at bounding box center [125, 87] width 341 height 155
click at [229, 67] on div "© Mapbox © OpenStreetMap Improve this map" at bounding box center [125, 87] width 341 height 155
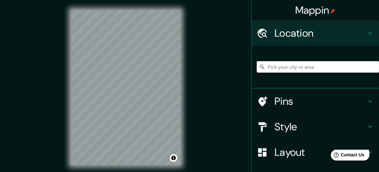
click at [288, 67] on input "Pick your city or area" at bounding box center [317, 66] width 122 height 11
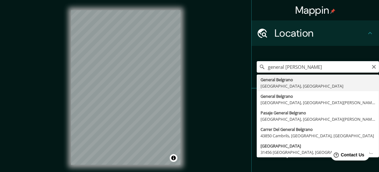
type input "General Belgrano, [GEOGRAPHIC_DATA], [GEOGRAPHIC_DATA]"
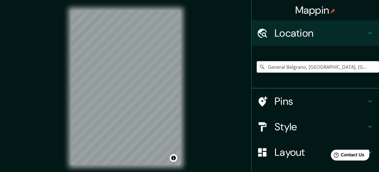
click at [366, 102] on icon at bounding box center [370, 101] width 8 height 8
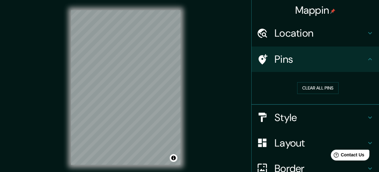
click at [270, 85] on div "Clear all pins" at bounding box center [318, 88] width 112 height 12
click at [366, 62] on icon at bounding box center [370, 59] width 8 height 8
click at [299, 117] on h4 "Style" at bounding box center [320, 117] width 92 height 13
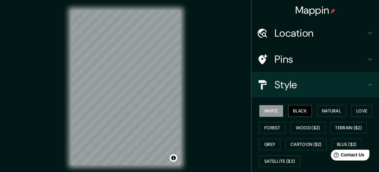
click at [298, 111] on button "Black" at bounding box center [300, 111] width 24 height 12
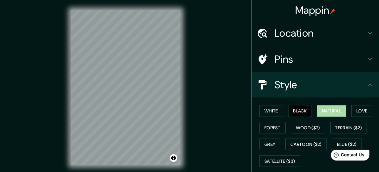
click at [331, 110] on button "Natural" at bounding box center [331, 111] width 29 height 12
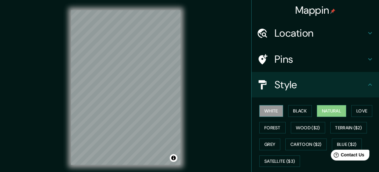
click at [263, 111] on button "White" at bounding box center [271, 111] width 24 height 12
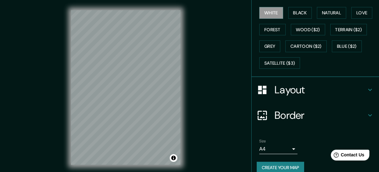
click at [280, 89] on h4 "Layout" at bounding box center [320, 89] width 92 height 13
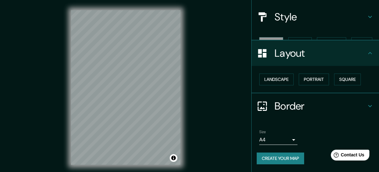
scroll to position [57, 0]
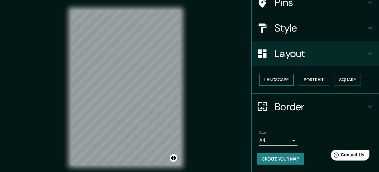
click at [277, 79] on button "Landscape" at bounding box center [276, 80] width 34 height 12
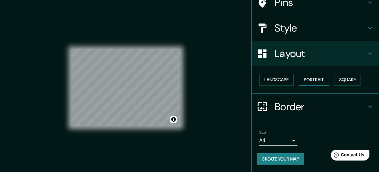
click at [314, 78] on button "Portrait" at bounding box center [313, 80] width 30 height 12
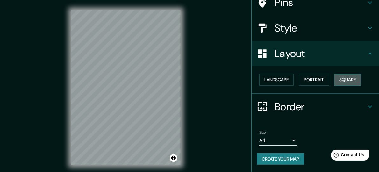
click at [340, 79] on button "Square" at bounding box center [347, 80] width 27 height 12
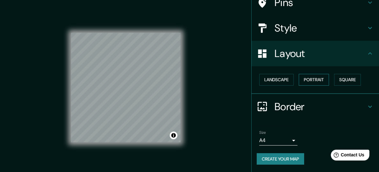
click at [309, 81] on button "Portrait" at bounding box center [313, 80] width 30 height 12
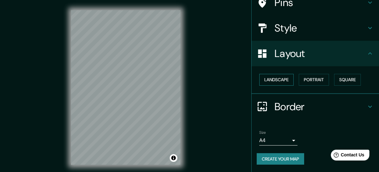
click at [280, 80] on button "Landscape" at bounding box center [276, 80] width 34 height 12
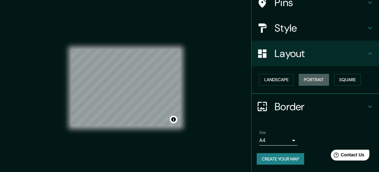
click at [305, 81] on button "Portrait" at bounding box center [313, 80] width 30 height 12
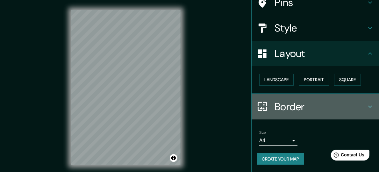
click at [366, 105] on icon at bounding box center [370, 107] width 8 height 8
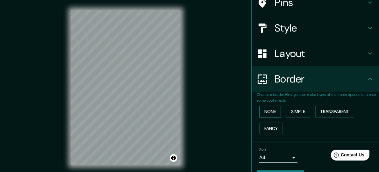
click at [262, 110] on button "None" at bounding box center [270, 112] width 22 height 12
click at [294, 113] on button "Simple" at bounding box center [298, 112] width 24 height 12
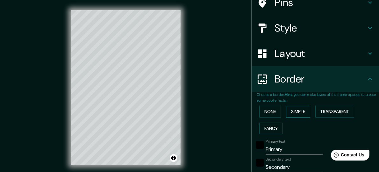
click at [294, 111] on button "Simple" at bounding box center [298, 112] width 24 height 12
type input "138"
type input "28"
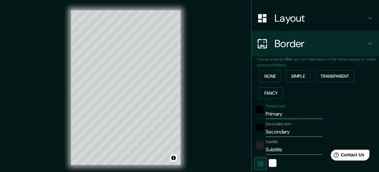
drag, startPoint x: 279, startPoint y: 115, endPoint x: 234, endPoint y: 115, distance: 45.2
click at [234, 115] on div "Mappin Location General Belgrano, Provincia de Buenos Aires, Argentina Pins Sty…" at bounding box center [189, 92] width 379 height 185
type input "138"
type input "28"
drag, startPoint x: 269, startPoint y: 135, endPoint x: 227, endPoint y: 138, distance: 41.8
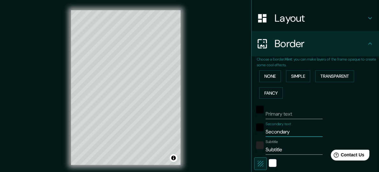
click at [225, 139] on div "Mappin Location General Belgrano, Provincia de Buenos Aires, Argentina Pins Sty…" at bounding box center [189, 92] width 379 height 185
type input "m"
type input "138"
type input "28"
type input "mi"
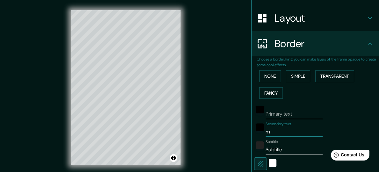
type input "138"
type input "28"
type input "mi"
type input "138"
type input "28"
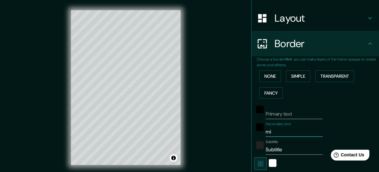
type input "mi c"
type input "138"
type input "28"
type input "mi cu"
type input "138"
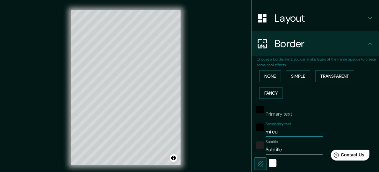
type input "28"
type input "mi c"
type input "138"
type input "28"
type input "mi ci"
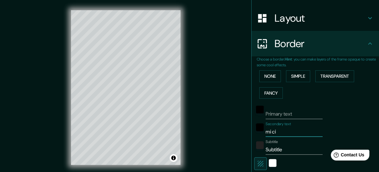
type input "138"
type input "28"
type input "mi ciu"
type input "138"
type input "28"
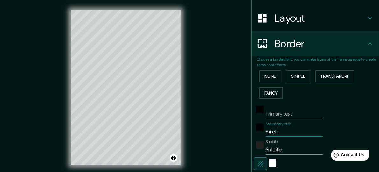
type input "mi ciue"
type input "138"
type input "28"
type input "mi ciu"
type input "138"
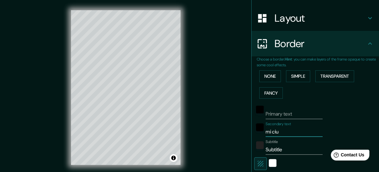
type input "28"
type input "mi ciuda"
type input "138"
type input "28"
type input "mi ciudad"
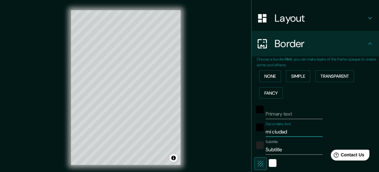
type input "138"
type input "28"
type input "mi ciudad"
drag, startPoint x: 277, startPoint y: 149, endPoint x: 227, endPoint y: 152, distance: 50.3
click at [227, 152] on div "Mappin Location General Belgrano, Provincia de Buenos Aires, Argentina Pins Sty…" at bounding box center [189, 92] width 379 height 185
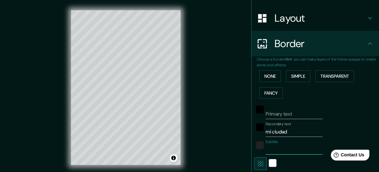
type input "138"
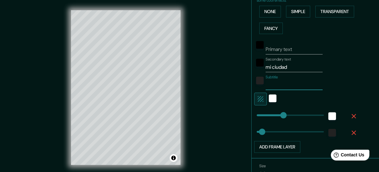
scroll to position [164, 0]
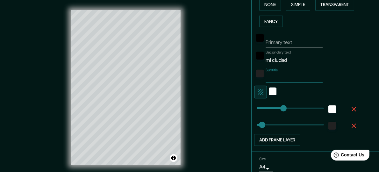
type input "28"
type input "53"
drag, startPoint x: 255, startPoint y: 124, endPoint x: 261, endPoint y: 124, distance: 6.0
type input "138"
type input "32"
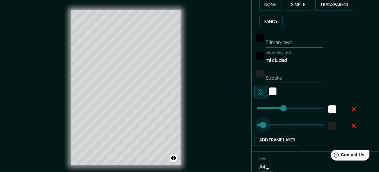
drag, startPoint x: 261, startPoint y: 124, endPoint x: 257, endPoint y: 125, distance: 4.3
type input "174"
drag, startPoint x: 277, startPoint y: 109, endPoint x: 284, endPoint y: 109, distance: 7.7
type input "73"
drag, startPoint x: 284, startPoint y: 108, endPoint x: 265, endPoint y: 107, distance: 19.7
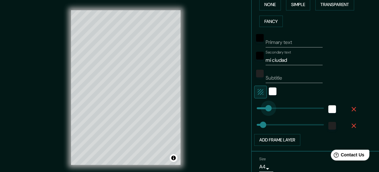
type input "55"
drag, startPoint x: 265, startPoint y: 107, endPoint x: 261, endPoint y: 106, distance: 3.6
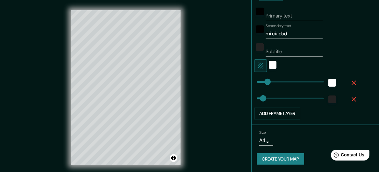
click at [275, 158] on button "Create your map" at bounding box center [279, 159] width 47 height 12
click at [201, 39] on div "Mappin Location General Belgrano, Provincia de Buenos Aires, Argentina Pins Sty…" at bounding box center [189, 92] width 379 height 185
click at [365, 18] on div "Primary text Secondary text mi ciudad Subtitle Add frame layer" at bounding box center [317, 61] width 122 height 116
click at [348, 156] on span "Contact Us" at bounding box center [352, 154] width 25 height 5
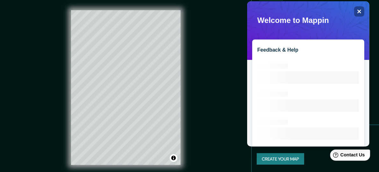
scroll to position [0, 0]
click at [358, 11] on icon at bounding box center [359, 12] width 4 height 4
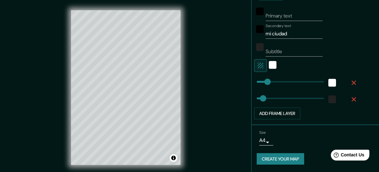
click at [263, 157] on button "Create your map" at bounding box center [279, 159] width 47 height 12
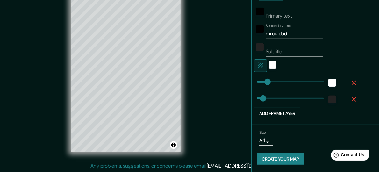
drag, startPoint x: 287, startPoint y: 158, endPoint x: 228, endPoint y: 73, distance: 103.2
click at [228, 73] on div "Mappin Location General Belgrano, Provincia de Buenos Aires, Argentina Pins Sty…" at bounding box center [189, 79] width 379 height 185
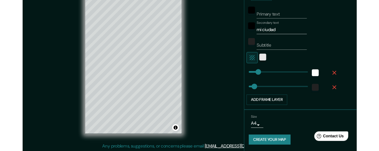
scroll to position [189, 0]
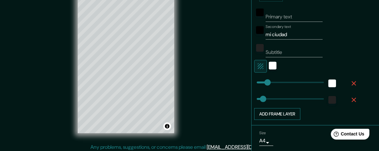
click at [286, 112] on button "Add frame layer" at bounding box center [277, 115] width 46 height 12
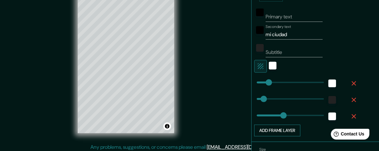
click at [280, 128] on button "Add frame layer" at bounding box center [277, 131] width 46 height 12
type input "121"
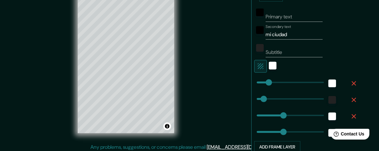
type input "121"
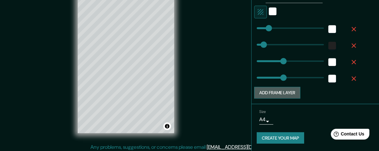
click at [285, 94] on button "Add frame layer" at bounding box center [277, 93] width 46 height 12
type input "121"
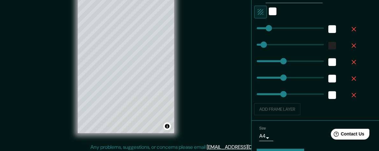
type input "121"
click at [350, 98] on icon "button" at bounding box center [354, 96] width 8 height 8
type input "121"
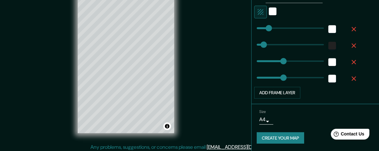
click at [350, 77] on icon "button" at bounding box center [354, 79] width 8 height 8
type input "121"
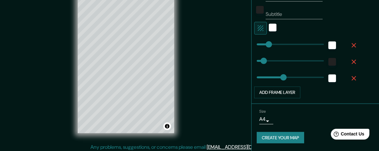
scroll to position [227, 0]
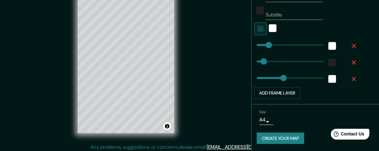
click at [351, 79] on icon "button" at bounding box center [353, 79] width 4 height 4
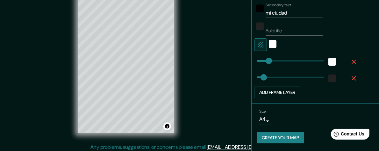
scroll to position [210, 0]
type input "32"
drag, startPoint x: 261, startPoint y: 62, endPoint x: 258, endPoint y: 62, distance: 3.6
type input "35"
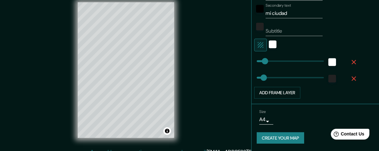
scroll to position [0, 0]
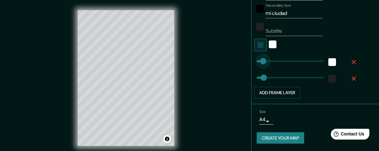
type input "12"
drag, startPoint x: 258, startPoint y: 62, endPoint x: 253, endPoint y: 62, distance: 4.5
type input "22"
type input "31"
type input "22"
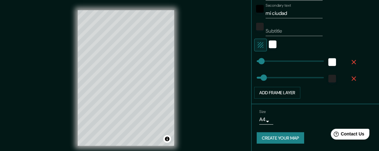
click at [258, 120] on body "Mappin Location General Belgrano, Provincia de Buenos Aires, Argentina Pins Sty…" at bounding box center [189, 75] width 379 height 151
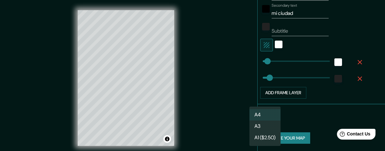
click at [260, 124] on li "A3" at bounding box center [264, 126] width 31 height 11
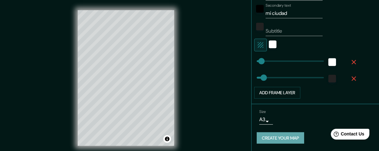
click at [266, 136] on button "Create your map" at bounding box center [279, 139] width 47 height 12
click at [195, 56] on div "© Mapbox © OpenStreetMap Improve this map" at bounding box center [125, 78] width 341 height 136
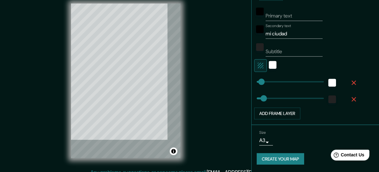
scroll to position [13, 0]
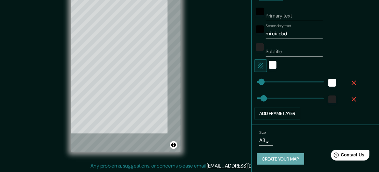
click at [281, 158] on button "Create your map" at bounding box center [279, 159] width 47 height 12
click at [281, 158] on div "Create your map" at bounding box center [314, 159] width 117 height 12
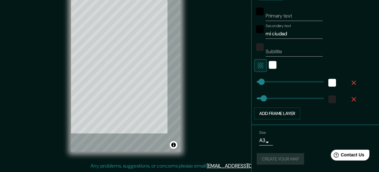
click at [281, 158] on div "Create your map" at bounding box center [314, 159] width 117 height 12
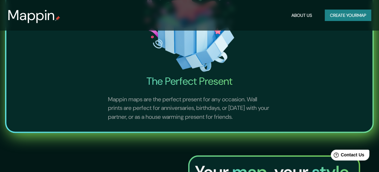
scroll to position [389, 0]
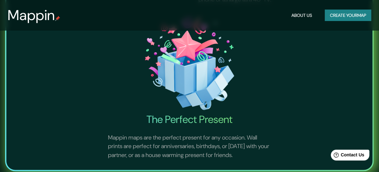
scroll to position [283, 0]
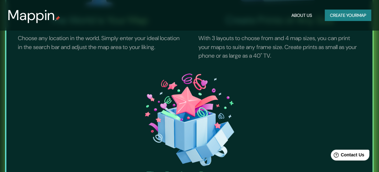
click at [342, 16] on button "Create your map" at bounding box center [348, 16] width 46 height 12
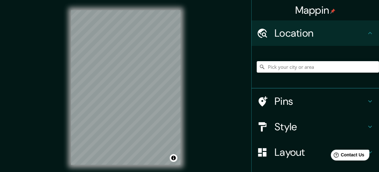
click at [52, 85] on div "Mappin Location Pins Style Layout Border Choose a border. Hint : you can make l…" at bounding box center [189, 92] width 379 height 185
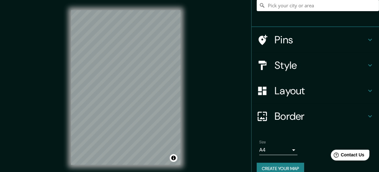
scroll to position [71, 0]
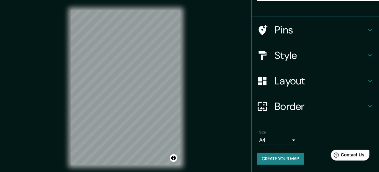
click at [277, 151] on button "Create your map" at bounding box center [279, 159] width 47 height 12
click at [277, 104] on h4 "Border" at bounding box center [320, 106] width 92 height 13
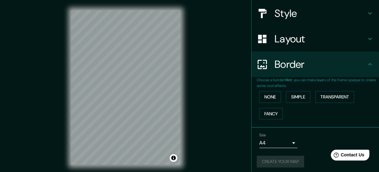
scroll to position [61, 0]
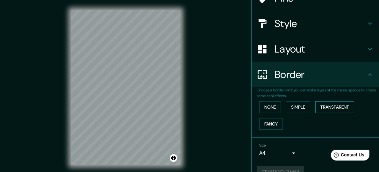
click at [317, 107] on button "Transparent" at bounding box center [334, 107] width 39 height 12
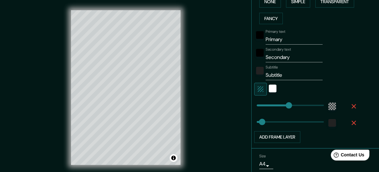
scroll to position [190, 0]
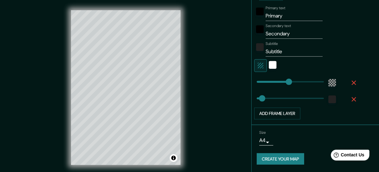
click at [290, 151] on button "Create your map" at bounding box center [279, 159] width 47 height 12
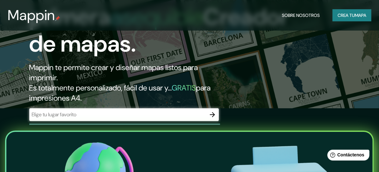
scroll to position [71, 0]
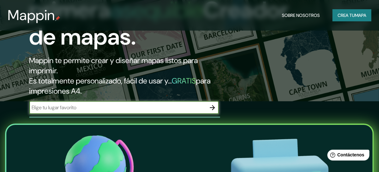
click at [86, 108] on input "text" at bounding box center [117, 107] width 177 height 7
type input "general belgrano, buenos aires"
click at [213, 109] on icon "button" at bounding box center [212, 108] width 8 height 8
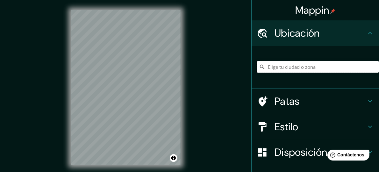
click at [278, 67] on input "Elige tu ciudad o zona" at bounding box center [317, 66] width 122 height 11
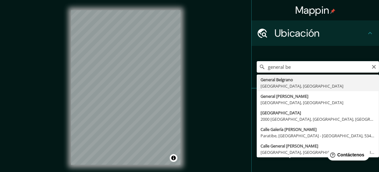
type input "General Belgrano, [GEOGRAPHIC_DATA], [GEOGRAPHIC_DATA]"
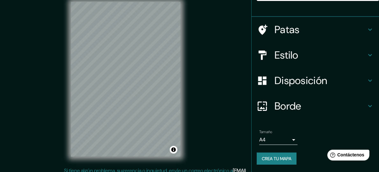
scroll to position [13, 0]
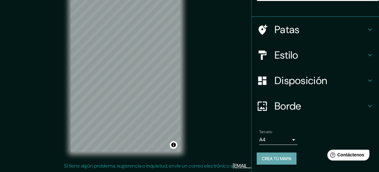
click at [283, 156] on font "Crea tu mapa" at bounding box center [277, 159] width 30 height 6
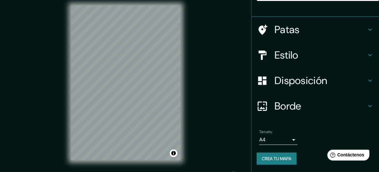
scroll to position [0, 0]
